Goal: Task Accomplishment & Management: Complete application form

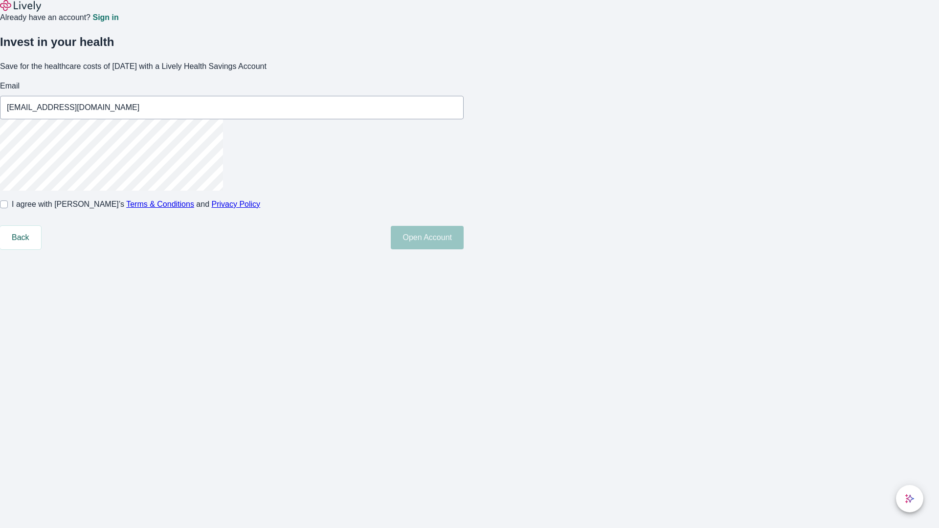
click at [8, 208] on input "I agree with Lively’s Terms & Conditions and Privacy Policy" at bounding box center [4, 204] width 8 height 8
checkbox input "true"
click at [463, 249] on button "Open Account" at bounding box center [427, 237] width 73 height 23
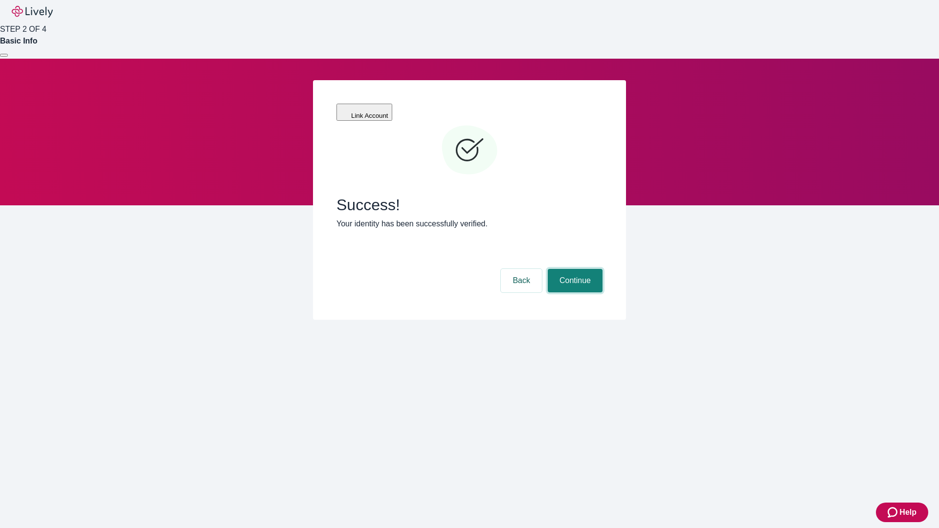
click at [573, 269] on button "Continue" at bounding box center [575, 280] width 55 height 23
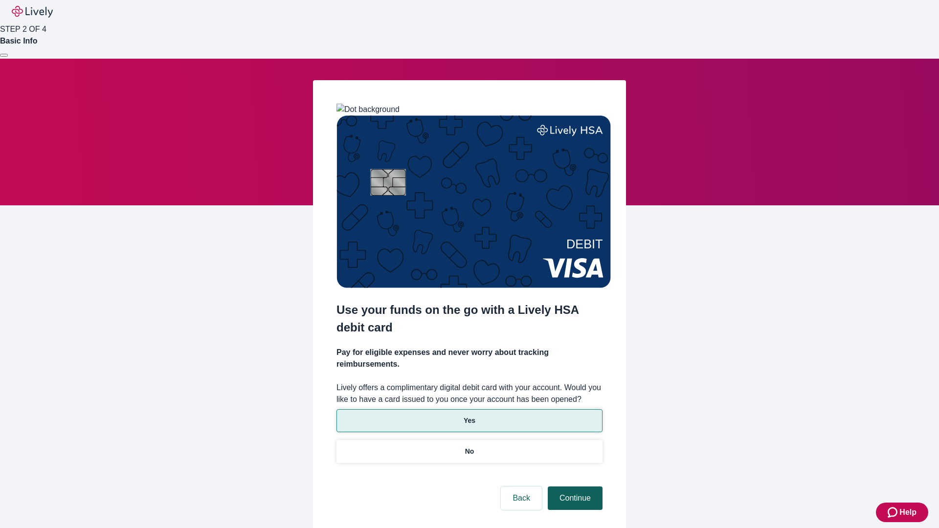
click at [469, 446] on p "No" at bounding box center [469, 451] width 9 height 10
click at [573, 486] on button "Continue" at bounding box center [575, 497] width 55 height 23
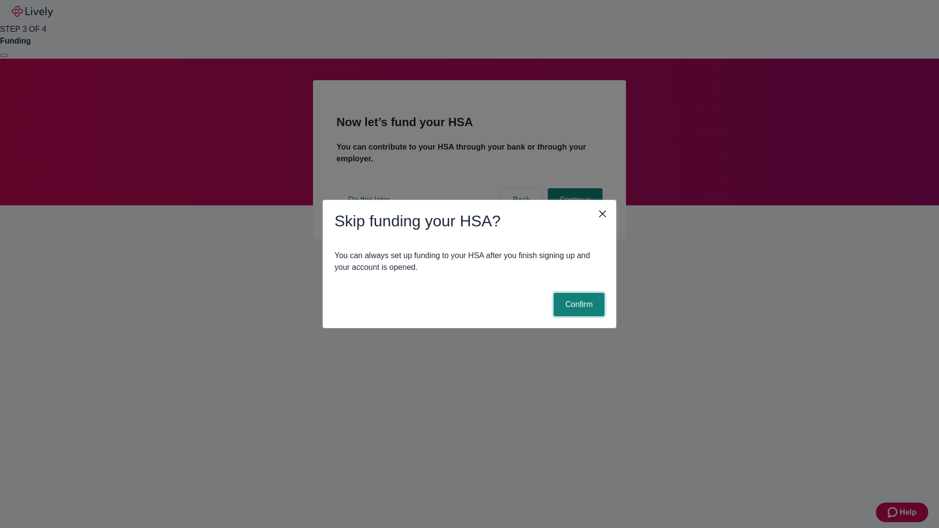
click at [577, 305] on button "Confirm" at bounding box center [578, 304] width 51 height 23
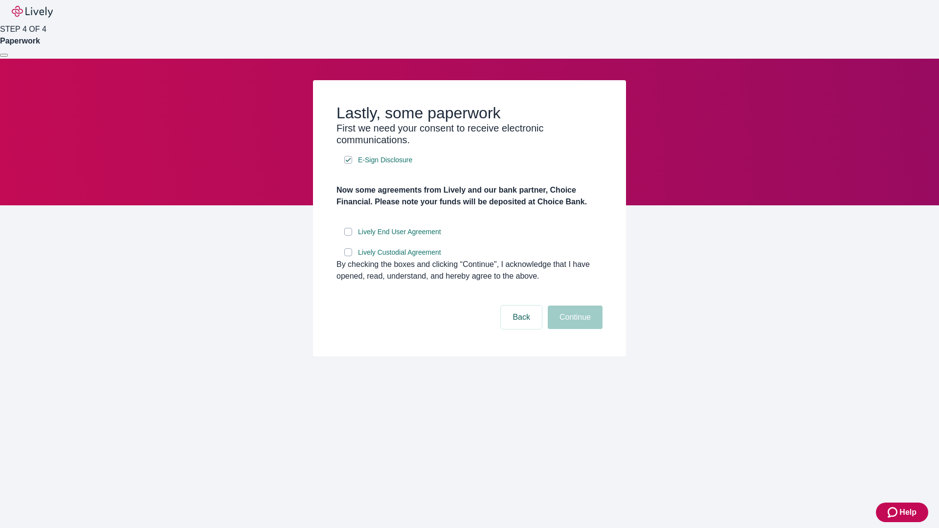
click at [348, 236] on input "Lively End User Agreement" at bounding box center [348, 232] width 8 height 8
checkbox input "true"
click at [348, 256] on input "Lively Custodial Agreement" at bounding box center [348, 252] width 8 height 8
checkbox input "true"
click at [573, 329] on button "Continue" at bounding box center [575, 317] width 55 height 23
